Goal: Information Seeking & Learning: Find specific fact

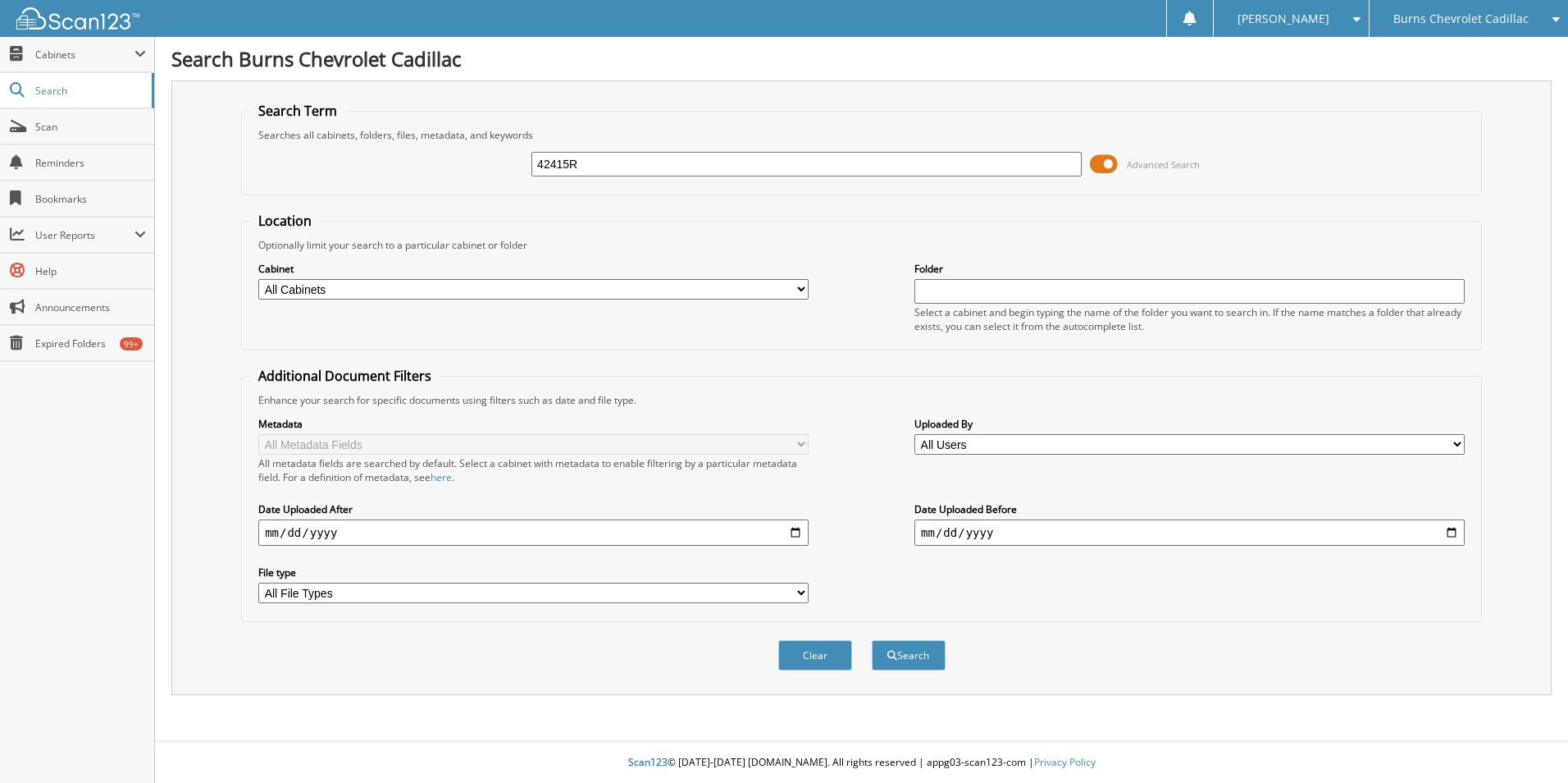
type input "42415R"
click at [872, 640] on button "Search" at bounding box center [908, 655] width 74 height 30
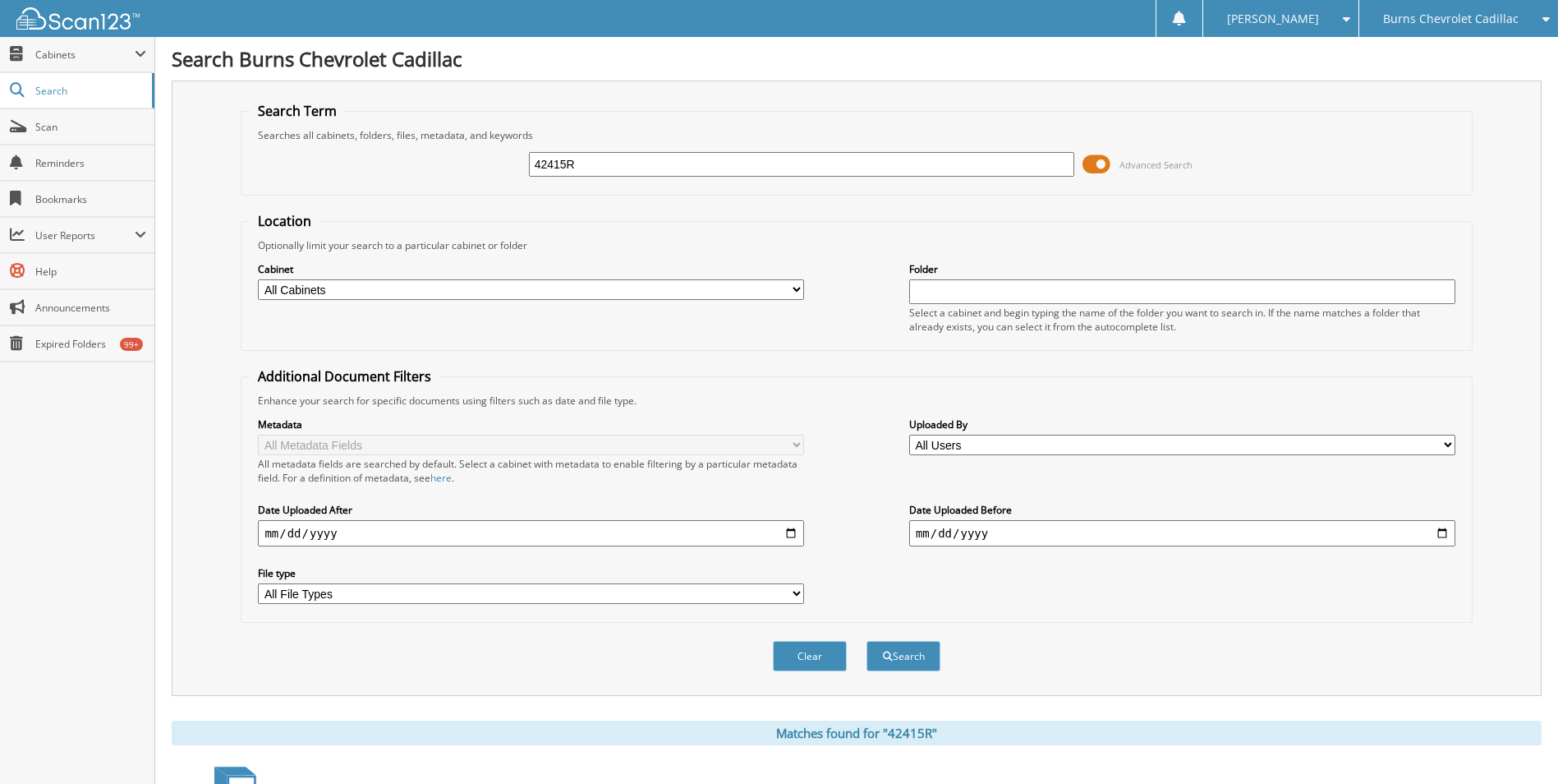
drag, startPoint x: 588, startPoint y: 160, endPoint x: 546, endPoint y: 169, distance: 43.0
click at [546, 169] on input "42415R" at bounding box center [802, 164] width 546 height 24
type input "42414R"
click at [867, 641] on button "Search" at bounding box center [903, 656] width 74 height 30
click at [75, 129] on span "Scan" at bounding box center [91, 127] width 111 height 14
